Goal: Transaction & Acquisition: Purchase product/service

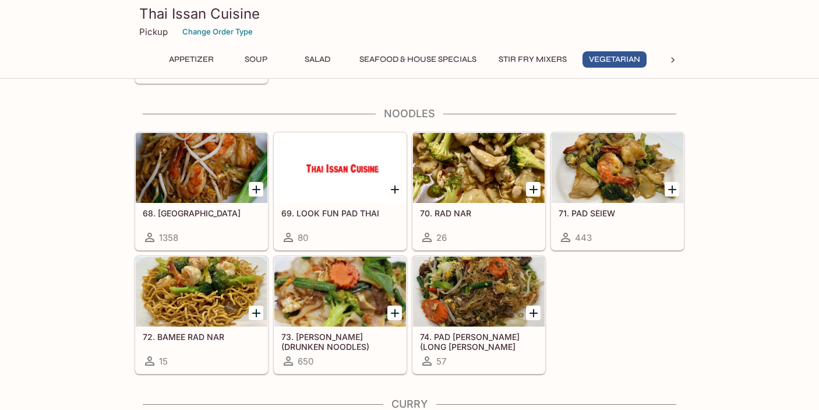
scroll to position [1979, 0]
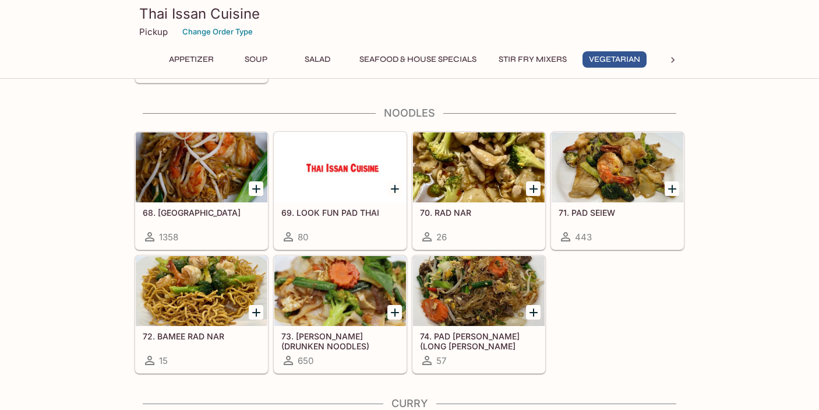
click at [181, 213] on h5 "68. [GEOGRAPHIC_DATA]" at bounding box center [202, 212] width 118 height 10
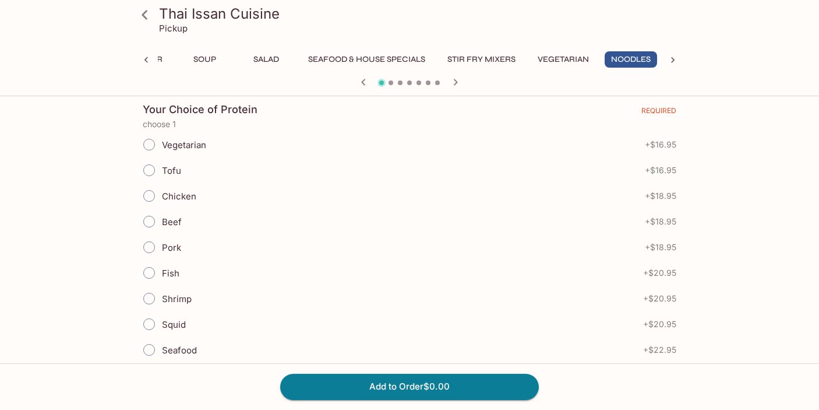
scroll to position [257, 0]
click at [163, 193] on span "Chicken" at bounding box center [179, 195] width 34 height 11
click at [161, 193] on input "Chicken" at bounding box center [149, 195] width 24 height 24
radio input "true"
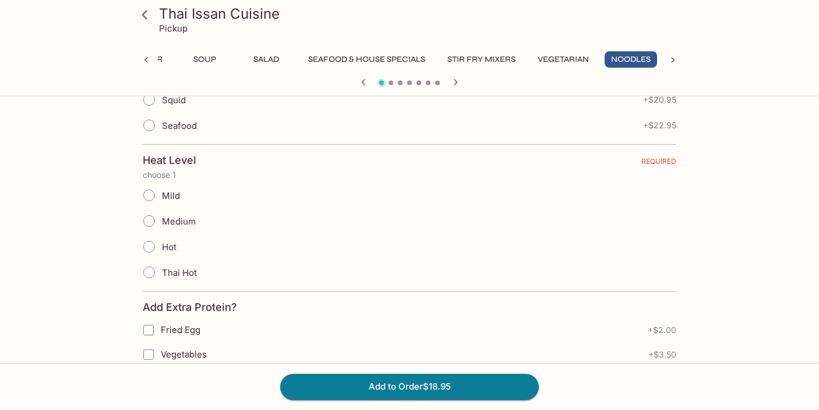
scroll to position [482, 0]
click at [151, 217] on input "Medium" at bounding box center [149, 219] width 24 height 24
radio input "true"
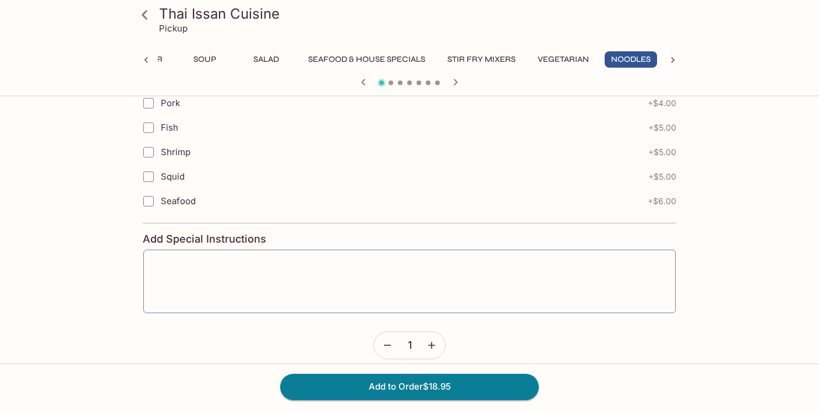
scroll to position [842, 0]
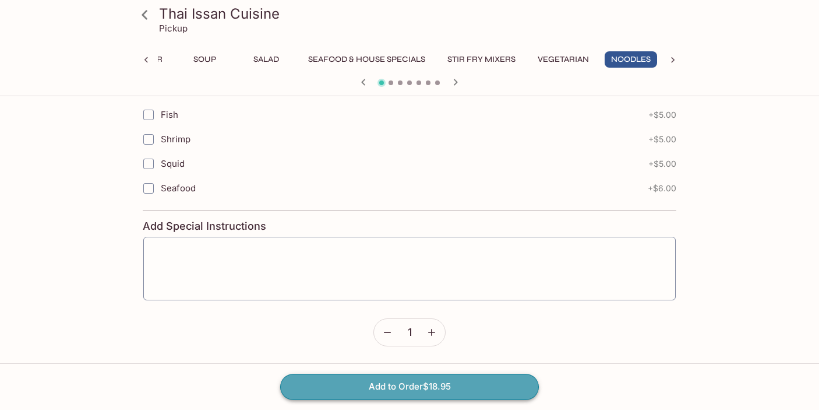
click at [383, 388] on button "Add to Order $18.95" at bounding box center [409, 386] width 259 height 26
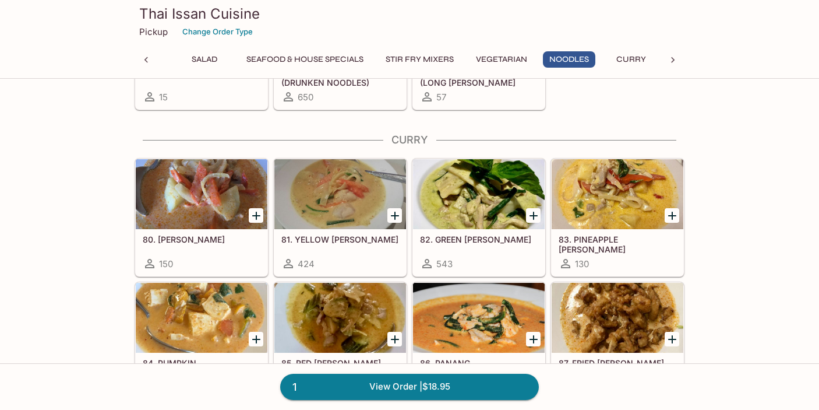
scroll to position [2243, 0]
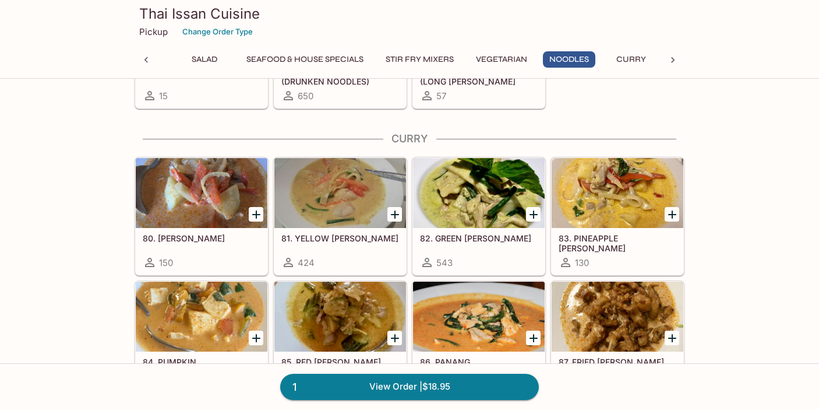
click at [482, 193] on div at bounding box center [479, 193] width 132 height 70
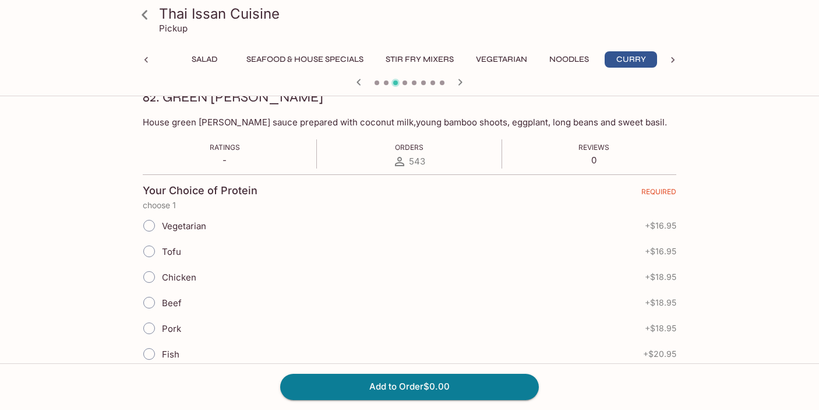
scroll to position [189, 0]
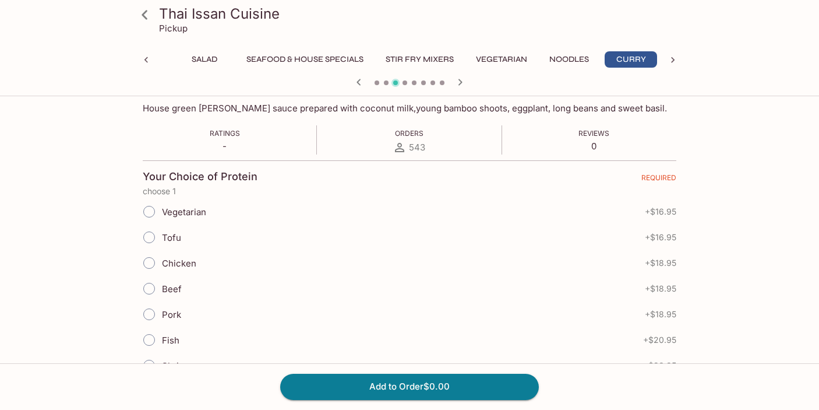
click at [153, 236] on input "Tofu" at bounding box center [149, 237] width 24 height 24
radio input "true"
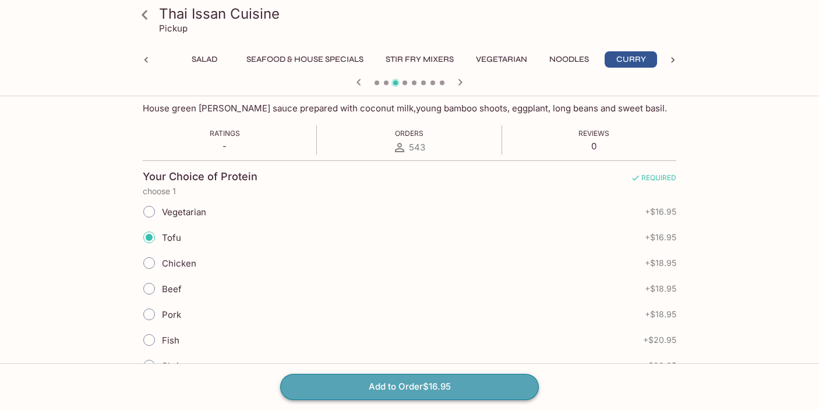
click at [344, 389] on button "Add to Order $16.95" at bounding box center [409, 386] width 259 height 26
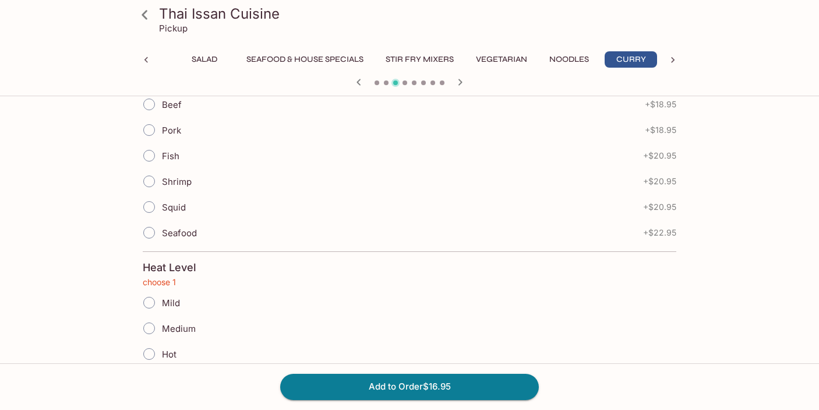
scroll to position [384, 0]
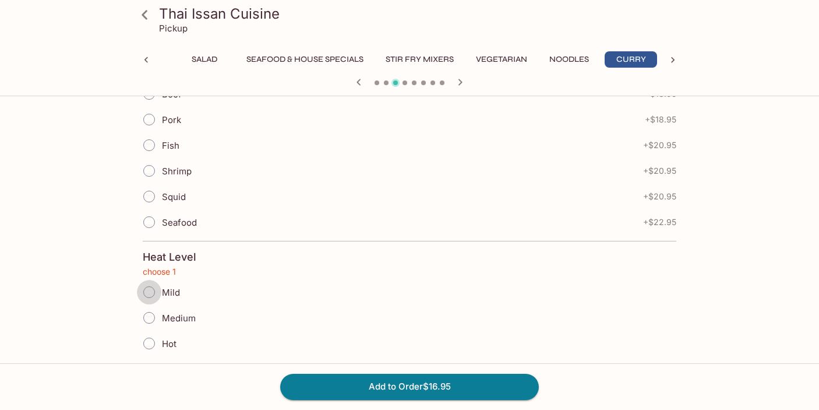
click at [147, 284] on input "Mild" at bounding box center [149, 292] width 24 height 24
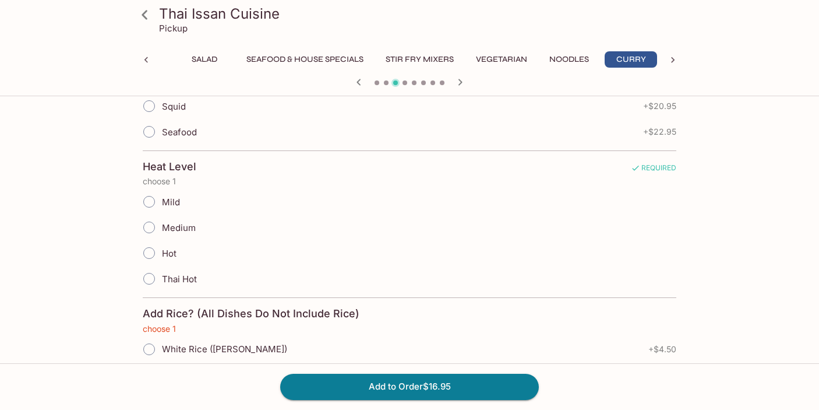
scroll to position [475, 0]
click at [152, 197] on input "Mild" at bounding box center [149, 201] width 24 height 24
radio input "true"
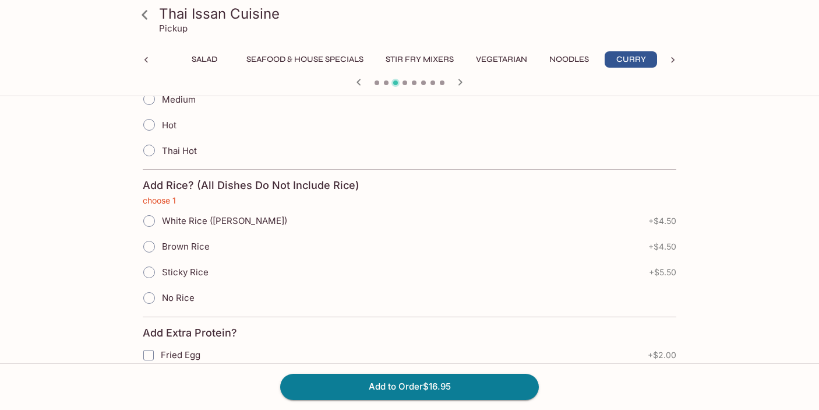
scroll to position [602, 0]
click at [151, 275] on input "Sticky Rice" at bounding box center [149, 272] width 24 height 24
radio input "true"
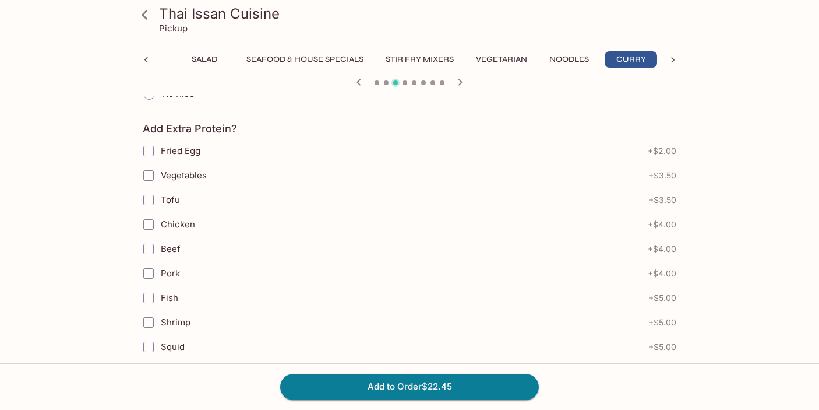
scroll to position [989, 0]
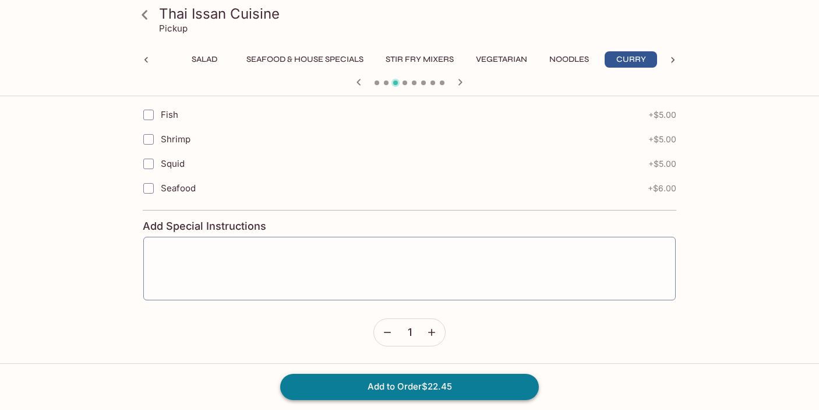
click at [366, 391] on button "Add to Order $22.45" at bounding box center [409, 386] width 259 height 26
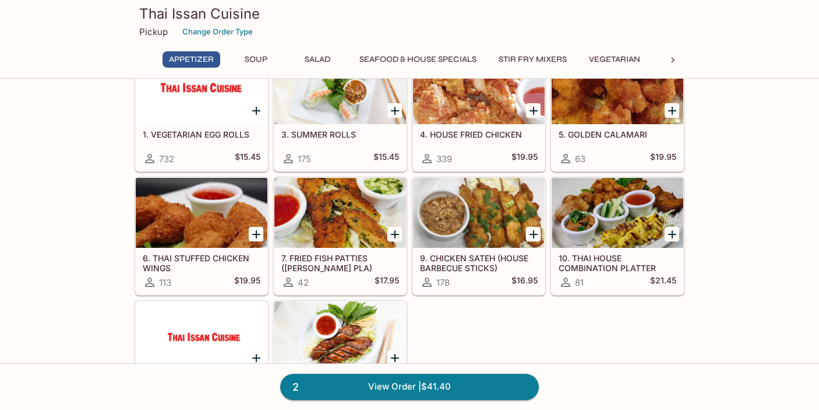
scroll to position [87, 0]
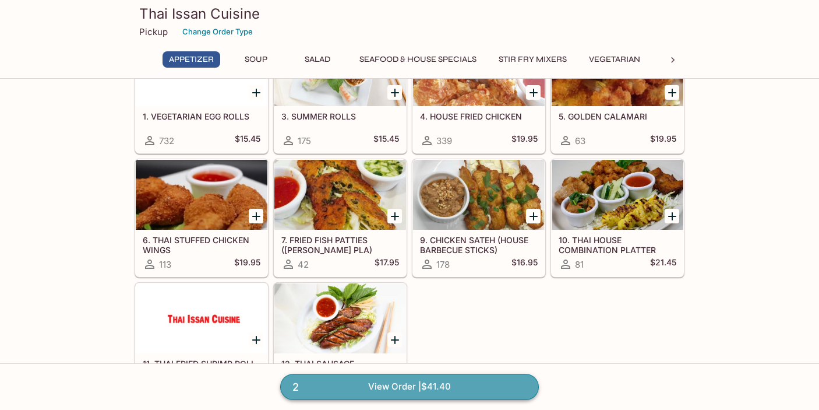
click at [361, 386] on link "2 View Order | $41.40" at bounding box center [409, 386] width 259 height 26
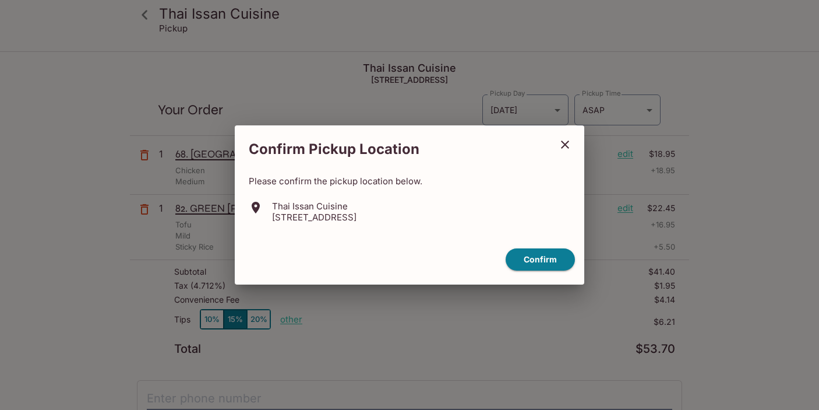
click at [563, 146] on icon "close" at bounding box center [565, 144] width 14 height 14
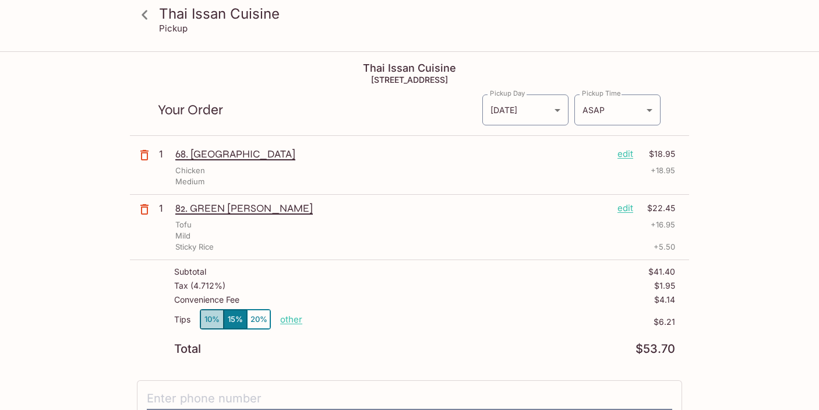
click at [216, 321] on button "10%" at bounding box center [211, 318] width 23 height 19
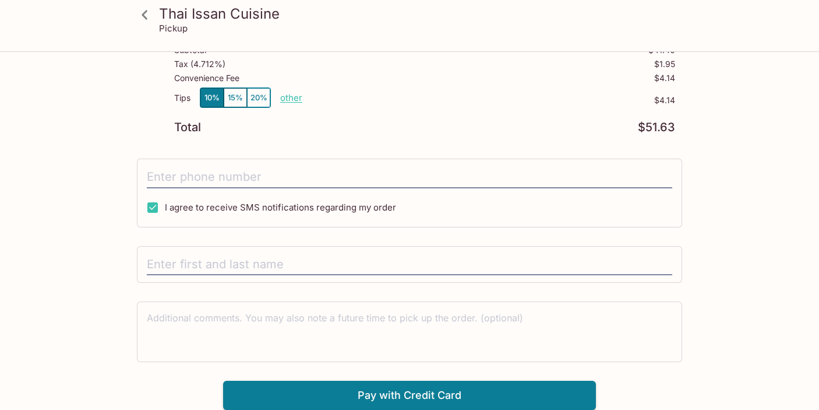
scroll to position [208, 0]
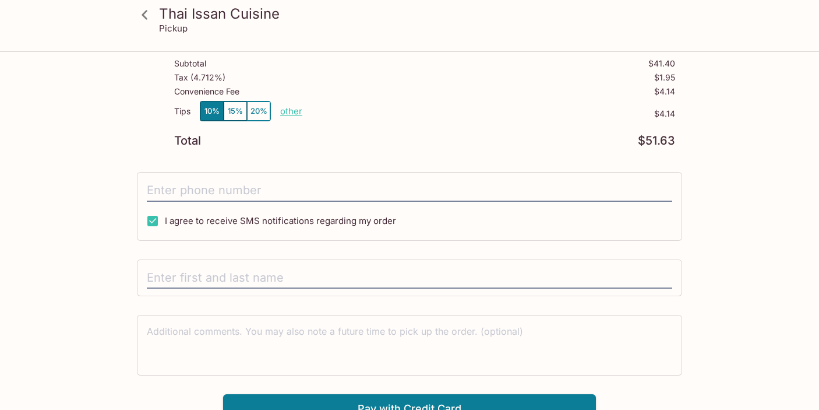
click at [291, 115] on p "other" at bounding box center [291, 110] width 22 height 11
drag, startPoint x: 351, startPoint y: 112, endPoint x: 419, endPoint y: 135, distance: 72.6
click at [419, 135] on div "Subtotal $41.40 Tax ( 4.712% ) $1.95 Convenience Fee $4.14 Tips 10% 15% 20% Don…" at bounding box center [409, 102] width 559 height 101
type input "3.00"
click at [446, 173] on div "I agree to receive SMS notifications regarding my order" at bounding box center [409, 206] width 545 height 69
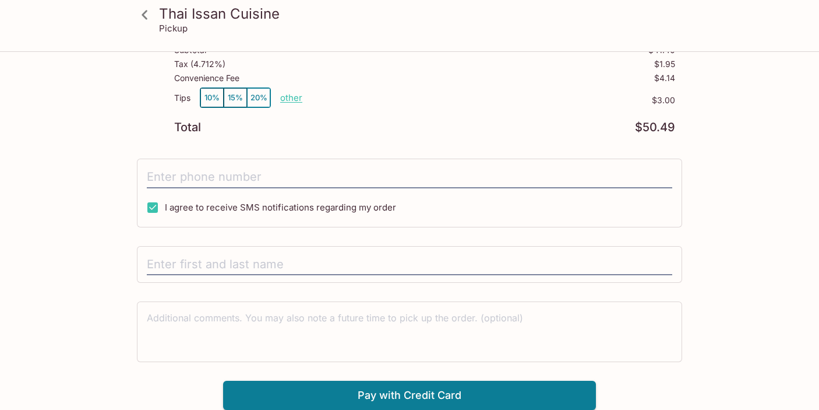
scroll to position [221, 0]
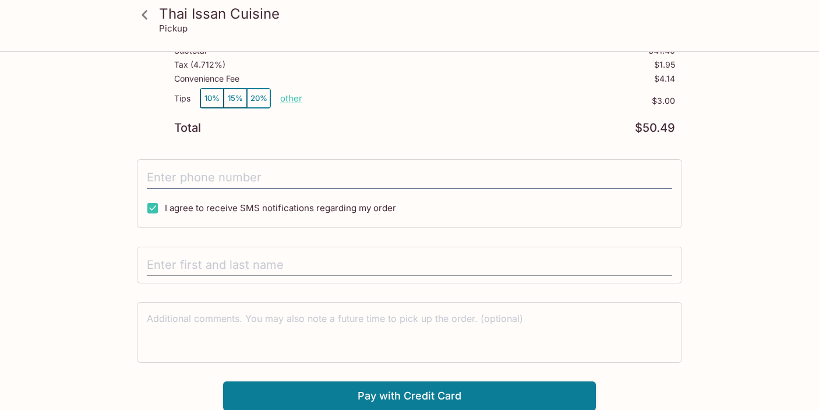
click at [217, 260] on input "text" at bounding box center [409, 265] width 525 height 22
type input "K"
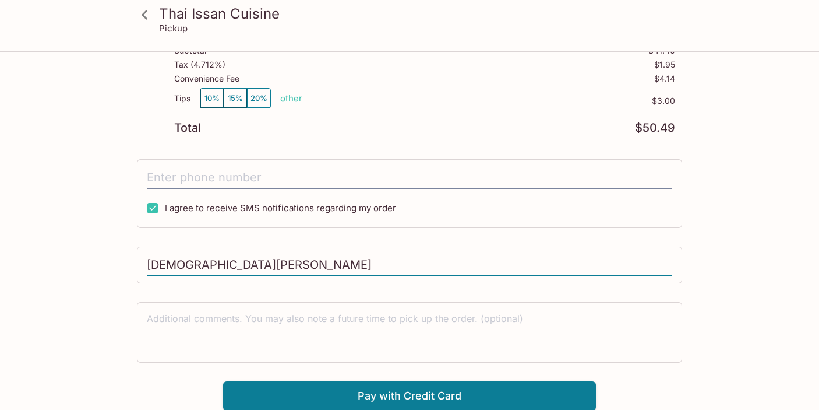
scroll to position [0, 0]
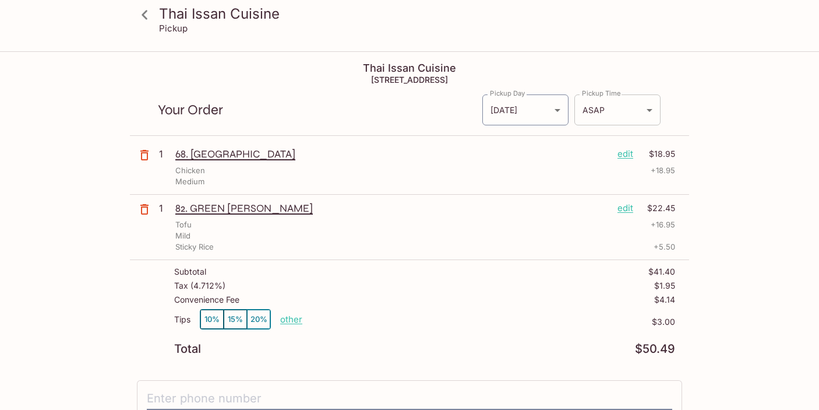
type input "[DEMOGRAPHIC_DATA][PERSON_NAME]"
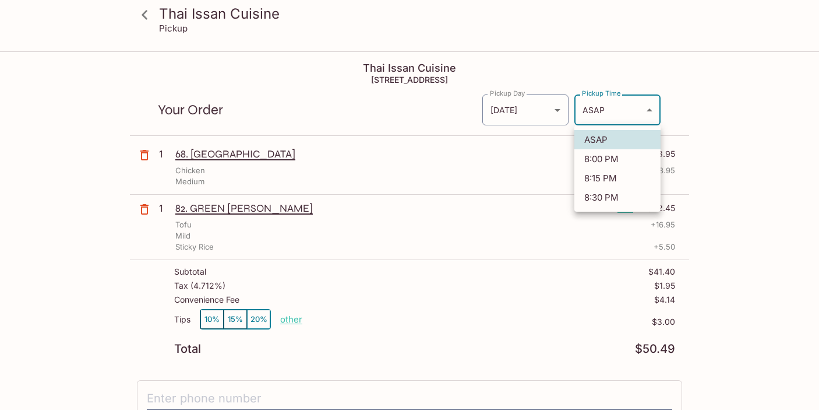
click at [644, 112] on body "Thai Issan Cuisine Pickup Thai Issan Cuisine [STREET_ADDRESS] Your Order Pickup…" at bounding box center [409, 257] width 819 height 410
click at [708, 119] on div at bounding box center [409, 205] width 819 height 410
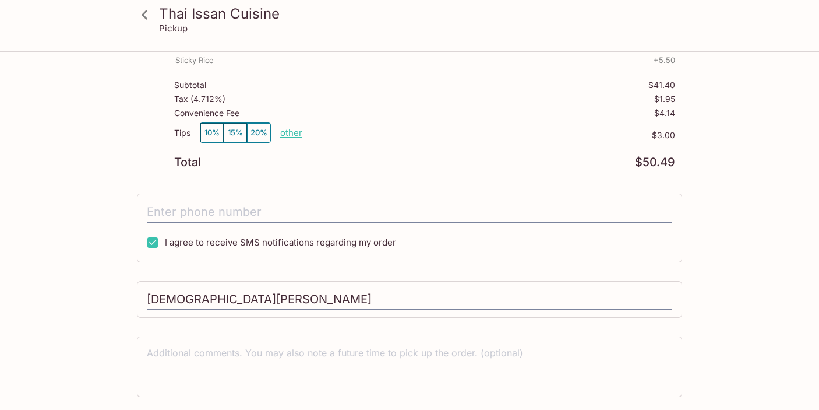
scroll to position [221, 0]
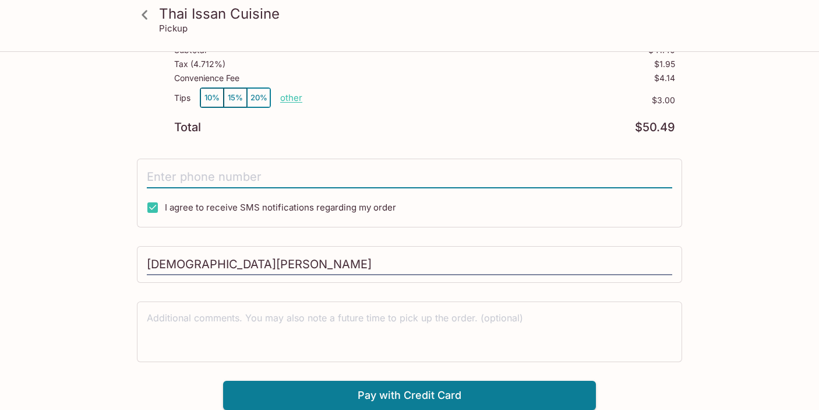
click at [235, 172] on input "tel" at bounding box center [409, 177] width 525 height 22
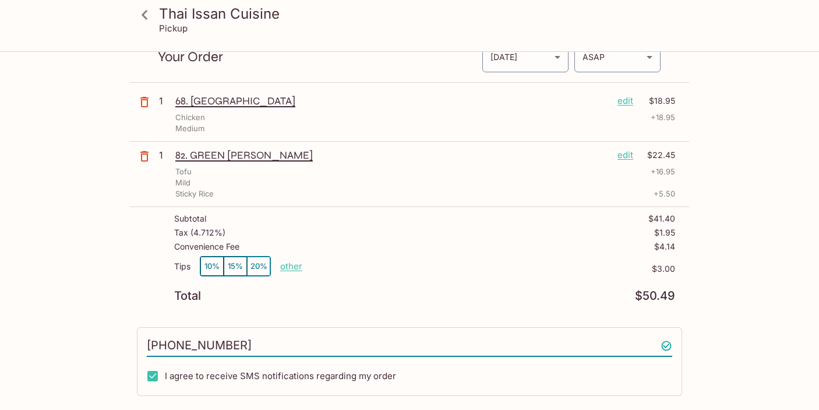
scroll to position [51, 0]
type input "[PHONE_NUMBER]"
click at [749, 223] on div "Thai Issan Cuisine Pickup Thai Issan Cuisine [STREET_ADDRESS] Your Order Pickup…" at bounding box center [410, 290] width 746 height 578
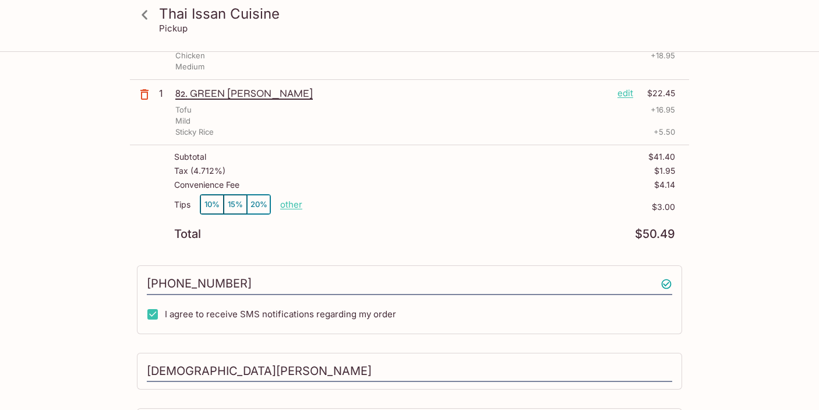
scroll to position [221, 0]
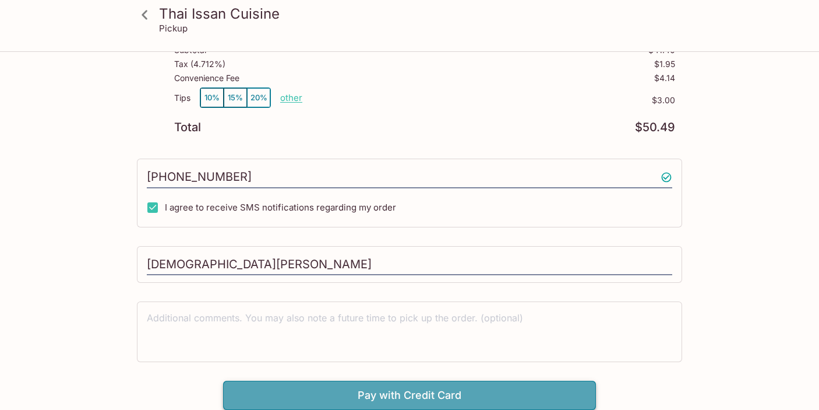
click at [373, 390] on button "Pay with Credit Card" at bounding box center [409, 394] width 373 height 29
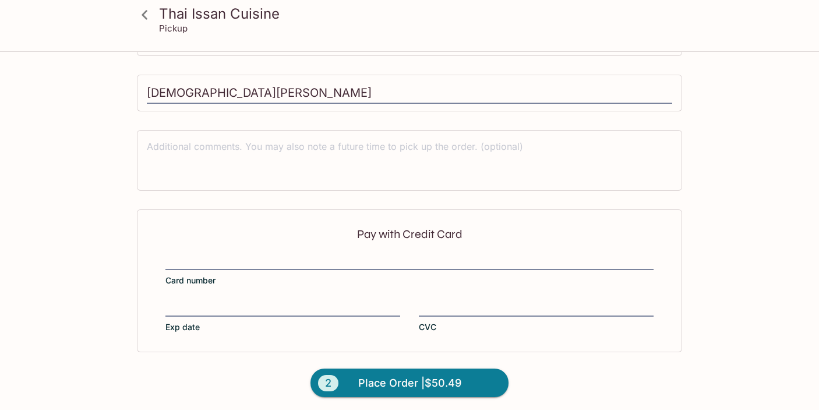
scroll to position [396, 0]
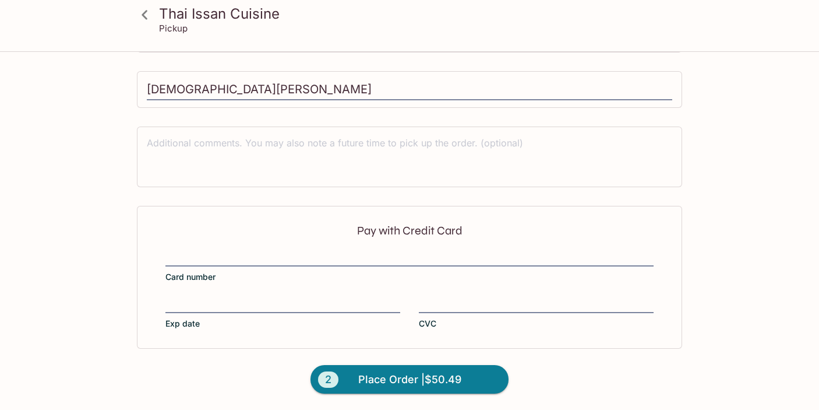
click at [230, 355] on form "Pay with Credit Card Card number Exp date CVC 2 Place Order | $50.49" at bounding box center [409, 308] width 559 height 204
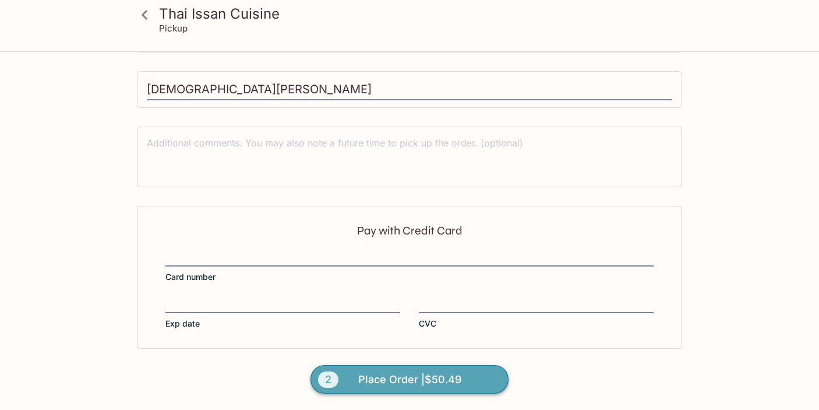
click at [382, 380] on span "Place Order | $50.49" at bounding box center [409, 379] width 103 height 19
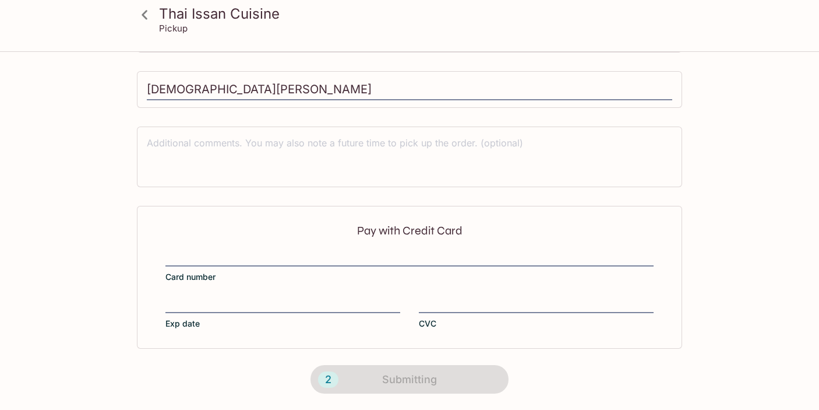
scroll to position [0, 0]
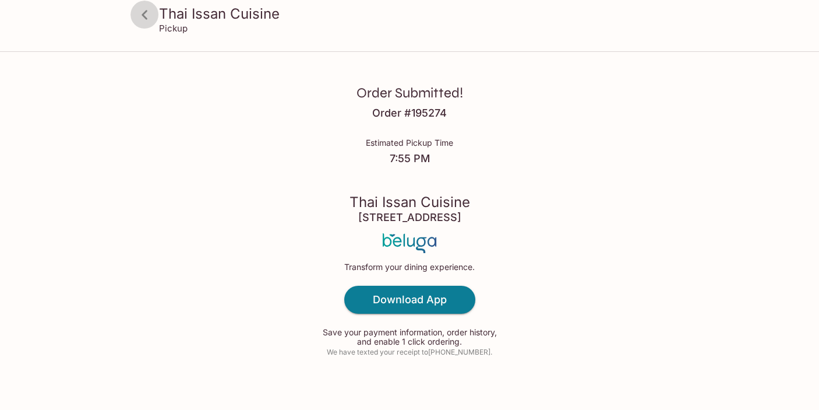
click at [144, 14] on icon at bounding box center [145, 15] width 20 height 20
